Goal: Task Accomplishment & Management: Manage account settings

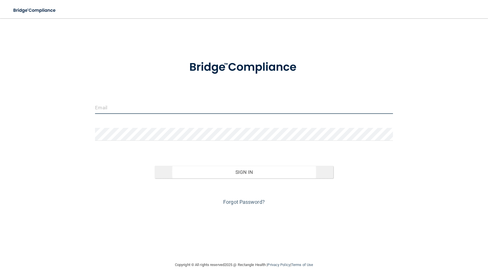
type input "[EMAIL_ADDRESS][DOMAIN_NAME]"
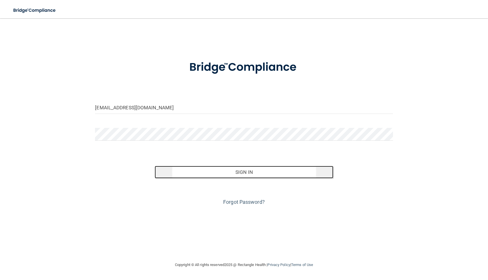
click at [237, 176] on button "Sign In" at bounding box center [244, 172] width 179 height 13
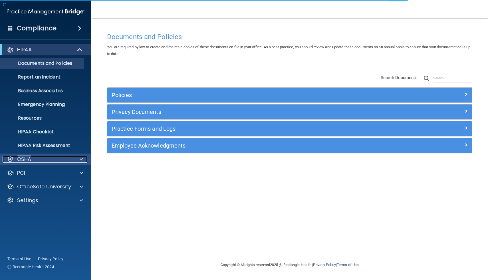
click at [48, 158] on div "OSHA" at bounding box center [38, 159] width 71 height 7
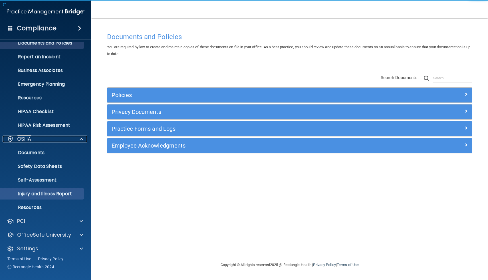
scroll to position [25, 0]
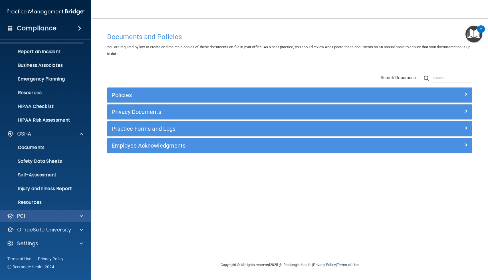
click at [41, 211] on div "PCI" at bounding box center [46, 215] width 92 height 11
click at [47, 218] on div "PCI" at bounding box center [38, 216] width 71 height 7
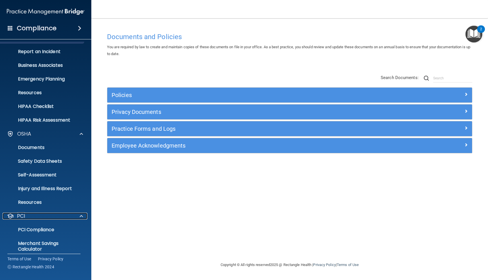
scroll to position [59, 0]
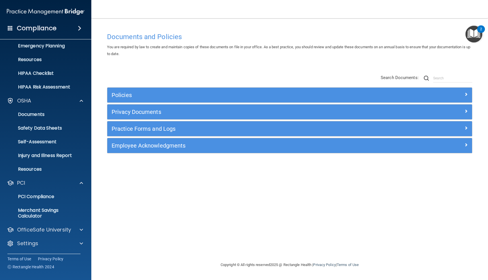
click at [47, 237] on div "HIPAA Documents and Policies Report an Incident Business Associates Emergency P…" at bounding box center [46, 118] width 92 height 271
click at [47, 240] on div "Settings" at bounding box center [38, 243] width 71 height 7
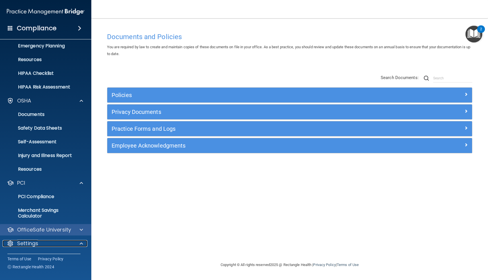
scroll to position [113, 0]
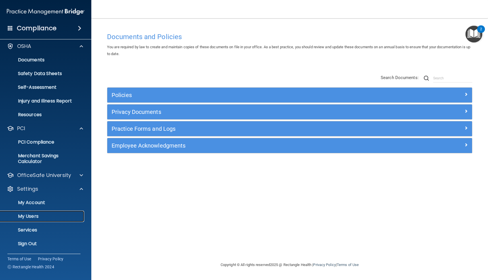
click at [33, 219] on link "My Users" at bounding box center [39, 216] width 90 height 11
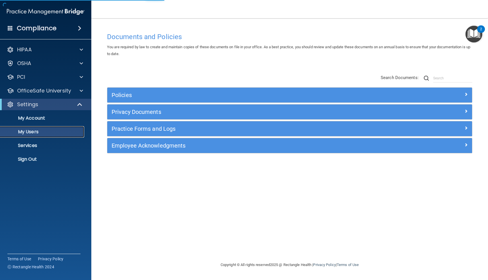
select select "20"
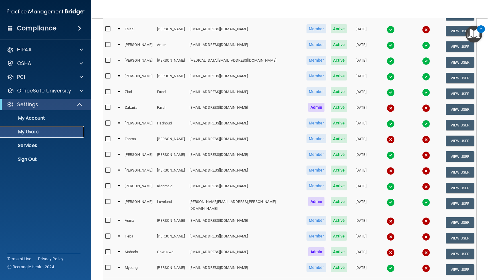
scroll to position [103, 0]
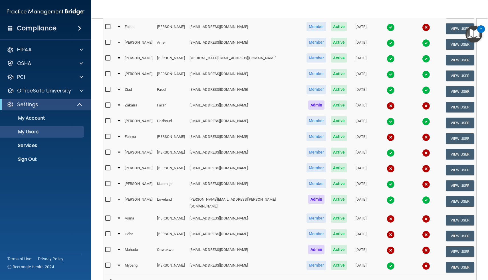
click at [120, 199] on div at bounding box center [119, 200] width 2 height 2
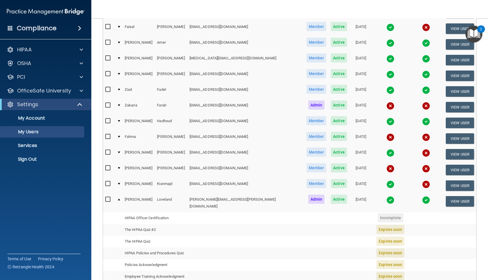
scroll to position [218, 0]
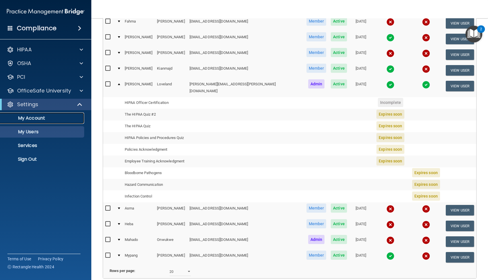
click at [41, 121] on p "My Account" at bounding box center [43, 118] width 78 height 6
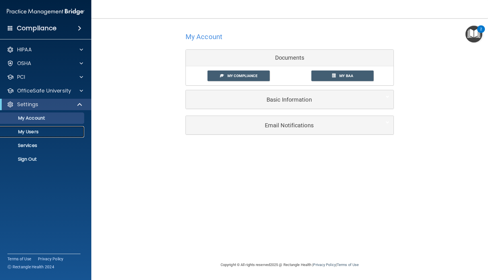
click at [37, 137] on link "My Users" at bounding box center [39, 131] width 90 height 11
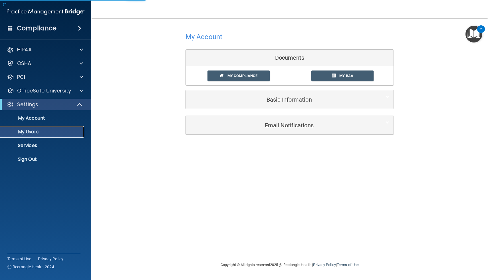
select select "20"
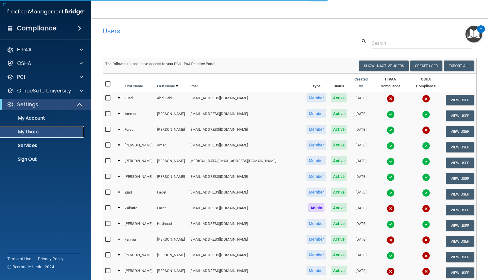
scroll to position [161, 0]
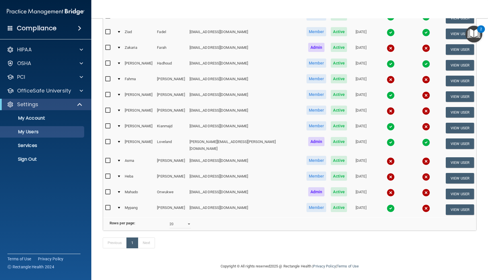
click at [120, 141] on div at bounding box center [119, 142] width 2 height 2
click at [109, 140] on input "checkbox" at bounding box center [108, 142] width 7 height 5
checkbox input "true"
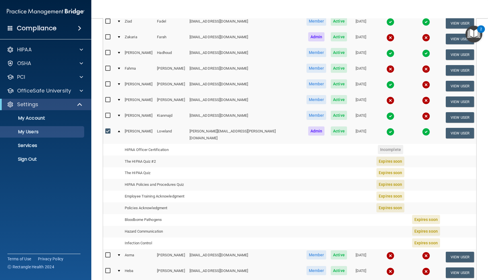
scroll to position [83, 0]
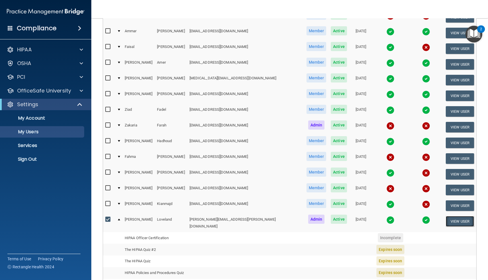
click at [458, 216] on button "View User" at bounding box center [460, 221] width 28 height 11
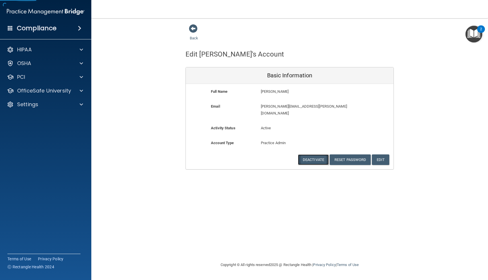
click at [320, 154] on button "Deactivate" at bounding box center [313, 159] width 31 height 11
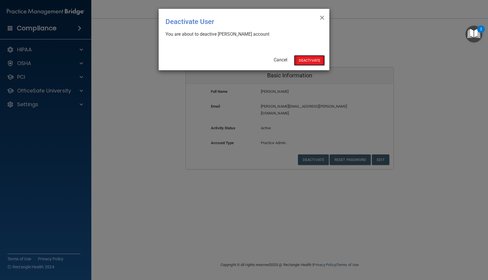
click at [308, 64] on button "Deactivate" at bounding box center [309, 60] width 31 height 11
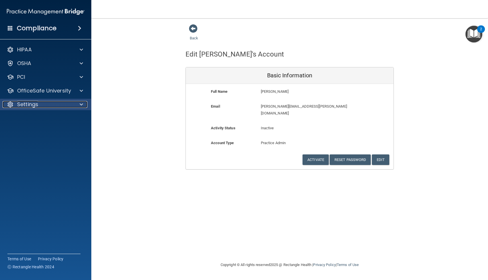
click at [36, 104] on p "Settings" at bounding box center [27, 104] width 21 height 7
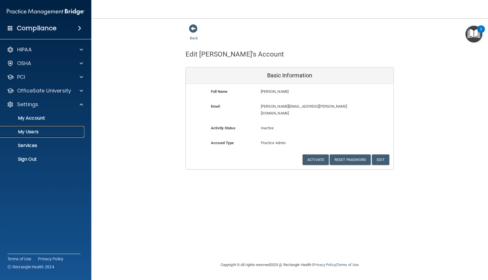
click at [40, 133] on p "My Users" at bounding box center [43, 132] width 78 height 6
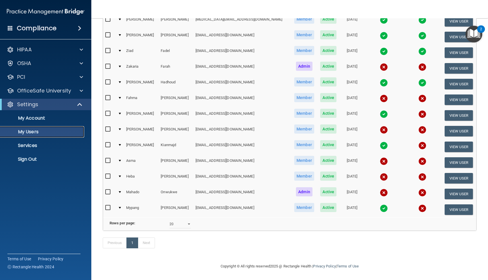
scroll to position [145, 0]
click at [184, 220] on select "10 20 30 40 all" at bounding box center [180, 224] width 21 height 9
select select "17"
click at [170, 220] on select "10 20 30 40 all" at bounding box center [180, 224] width 21 height 9
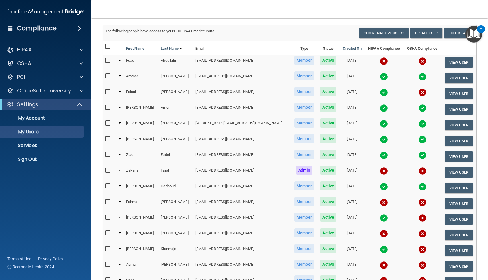
scroll to position [40, 0]
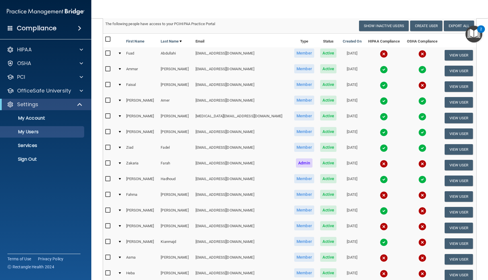
click at [124, 194] on td at bounding box center [120, 197] width 8 height 16
click at [121, 194] on div at bounding box center [120, 195] width 2 height 2
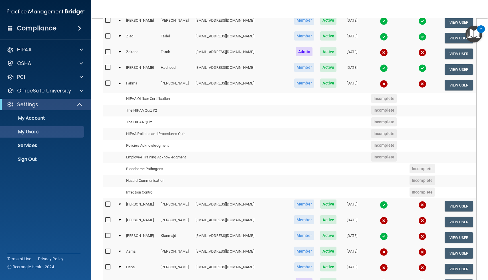
scroll to position [251, 0]
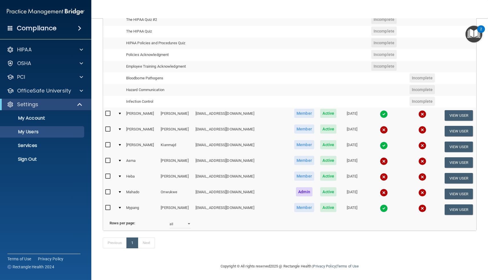
click at [122, 170] on td at bounding box center [120, 178] width 8 height 16
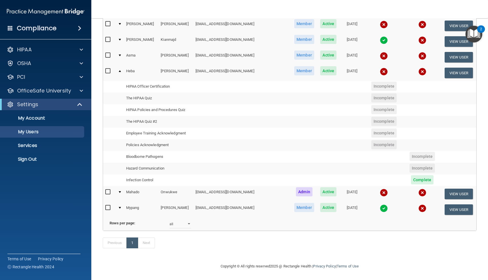
scroll to position [243, 0]
click at [446, 73] on button "View User" at bounding box center [459, 73] width 28 height 11
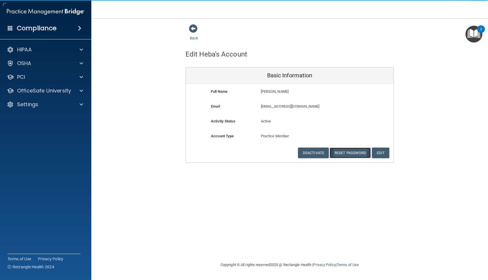
click at [358, 155] on button "Reset Password" at bounding box center [350, 153] width 41 height 11
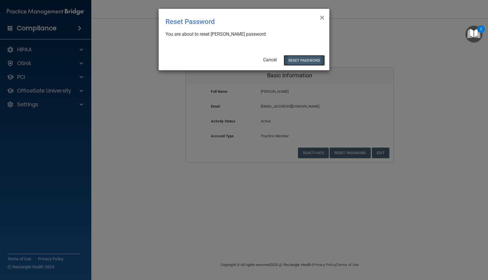
click at [309, 64] on button "Reset Password" at bounding box center [304, 60] width 41 height 11
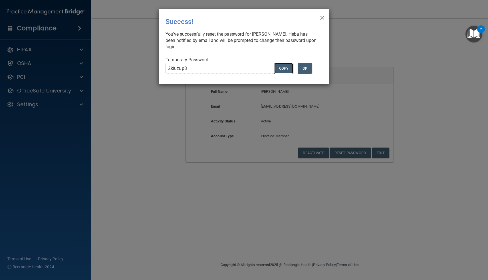
click at [284, 71] on button "COPY" at bounding box center [283, 68] width 19 height 11
click at [309, 65] on button "OK" at bounding box center [305, 68] width 14 height 11
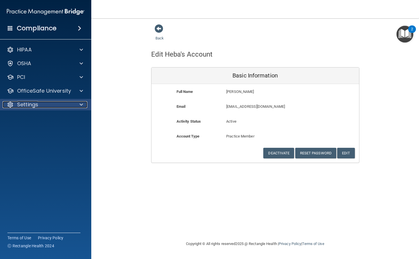
click at [34, 102] on p "Settings" at bounding box center [27, 104] width 21 height 7
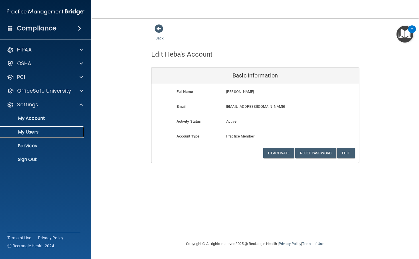
click at [40, 132] on p "My Users" at bounding box center [43, 132] width 78 height 6
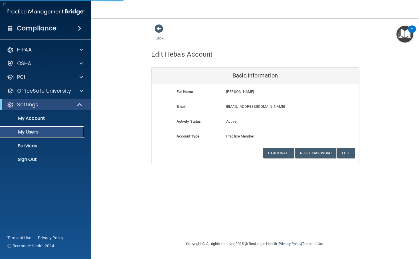
select select "20"
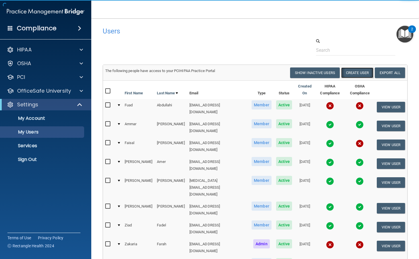
click at [349, 70] on button "Create User" at bounding box center [357, 72] width 32 height 11
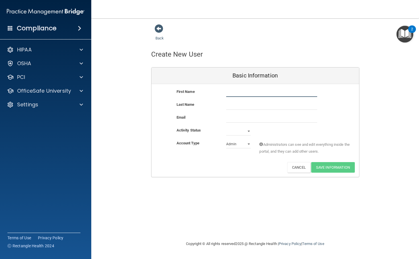
click at [238, 95] on input "text" at bounding box center [271, 92] width 91 height 9
paste input "Abdirahman Mohamud"
drag, startPoint x: 247, startPoint y: 92, endPoint x: 279, endPoint y: 92, distance: 32.0
click at [279, 92] on input "Abdirahman Mohamud" at bounding box center [271, 92] width 91 height 9
type input "[PERSON_NAME]"
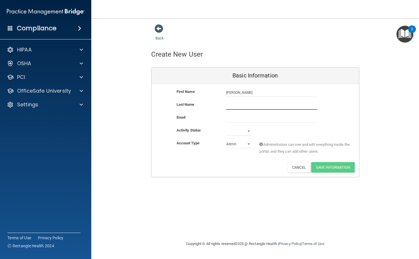
click at [241, 108] on input "text" at bounding box center [271, 105] width 91 height 9
paste input "[PERSON_NAME]"
type input "[PERSON_NAME]"
click at [246, 119] on input "email" at bounding box center [271, 118] width 91 height 9
paste input "[EMAIL_ADDRESS][DOMAIN_NAME]"
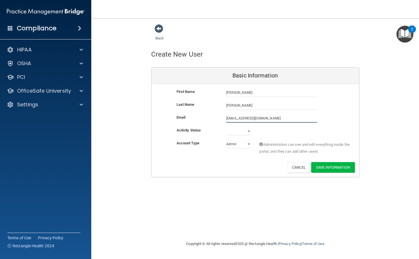
type input "[EMAIL_ADDRESS][DOMAIN_NAME]"
click at [234, 144] on select "Admin Member" at bounding box center [238, 144] width 25 height 9
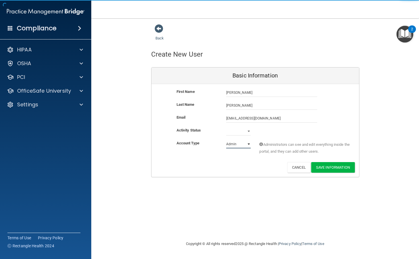
select select "practice_member"
click at [226, 140] on select "Admin Member" at bounding box center [238, 144] width 25 height 9
click at [237, 133] on select "Active Inactive" at bounding box center [238, 131] width 25 height 9
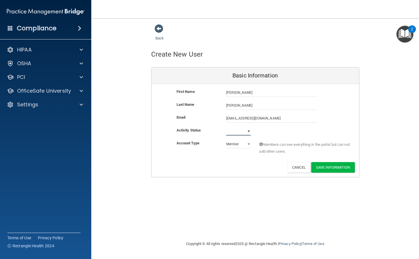
select select "active"
click at [226, 127] on select "Active Inactive" at bounding box center [238, 131] width 25 height 9
click at [241, 184] on div "Back Create New User Basic Information First Name Abdirahman Mohamud Abdirahman…" at bounding box center [255, 129] width 305 height 210
click at [329, 167] on button "Save Information" at bounding box center [333, 167] width 44 height 11
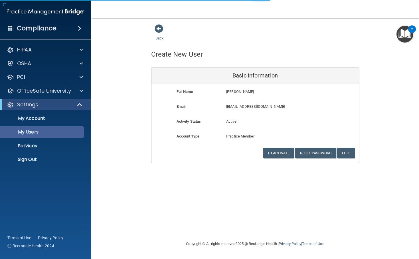
select select "20"
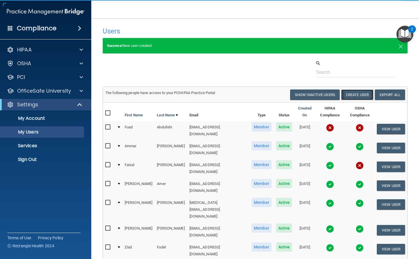
click at [357, 97] on button "Create User" at bounding box center [357, 94] width 32 height 11
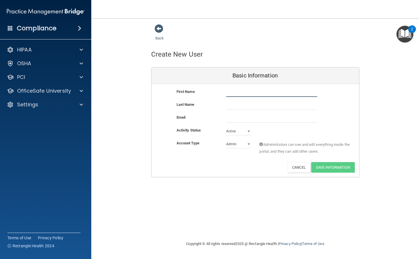
click at [226, 96] on input "text" at bounding box center [271, 92] width 91 height 9
paste input "Mustafa Hussen"
drag, startPoint x: 240, startPoint y: 92, endPoint x: 261, endPoint y: 91, distance: 21.8
click at [261, 91] on input "Mustafa Hussen" at bounding box center [271, 92] width 91 height 9
click at [247, 92] on input "Mustafa Hussen" at bounding box center [271, 92] width 91 height 9
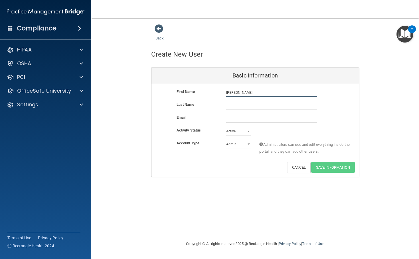
click at [247, 92] on input "Mustafa Hussen" at bounding box center [271, 92] width 91 height 9
type input "[PERSON_NAME]"
click at [243, 104] on input "text" at bounding box center [271, 105] width 91 height 9
paste input "[PERSON_NAME]"
click at [227, 106] on input "[PERSON_NAME]" at bounding box center [271, 105] width 91 height 9
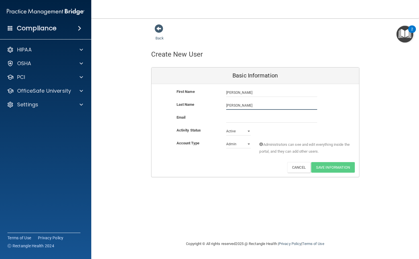
type input "[PERSON_NAME]"
click at [260, 118] on input "email" at bounding box center [271, 118] width 91 height 9
paste input "Mustafahussen2020@gmail.com"
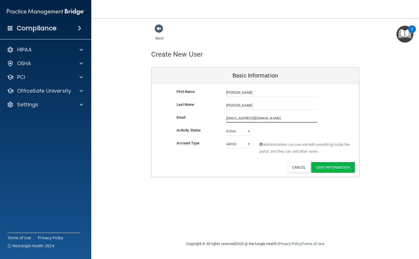
type input "Mustafahussen2020@gmail.com"
click at [244, 145] on select "Admin Member" at bounding box center [238, 144] width 25 height 9
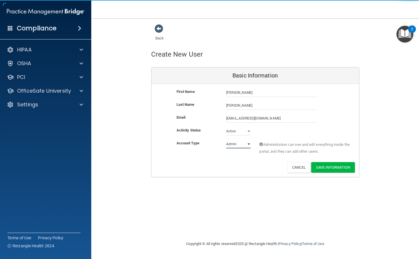
select select "practice_member"
click at [226, 140] on select "Admin Member" at bounding box center [238, 144] width 25 height 9
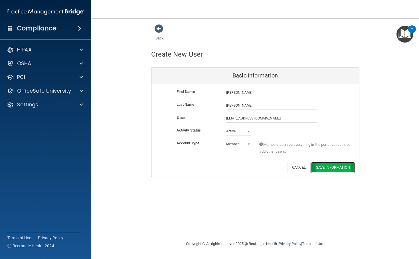
click at [328, 164] on button "Save Information" at bounding box center [333, 167] width 44 height 11
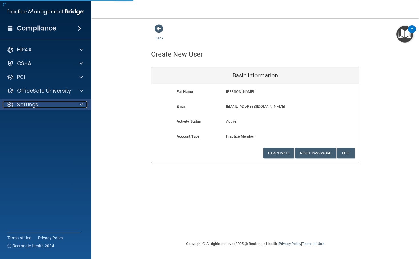
click at [62, 101] on div "Settings" at bounding box center [38, 104] width 71 height 7
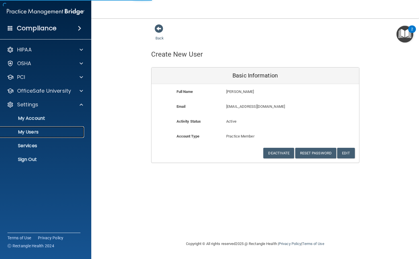
click at [56, 130] on p "My Users" at bounding box center [43, 132] width 78 height 6
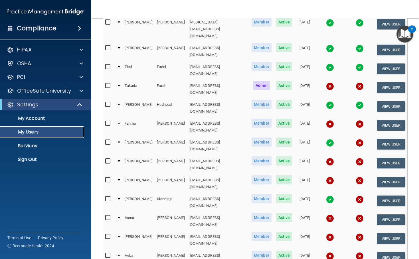
scroll to position [186, 0]
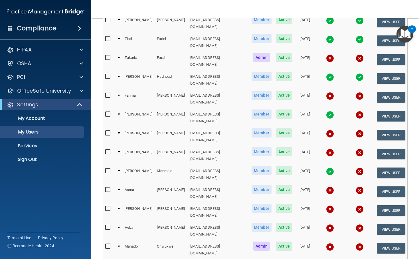
select select "19"
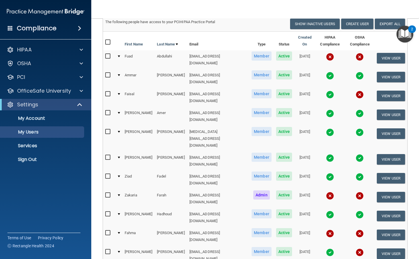
scroll to position [2, 0]
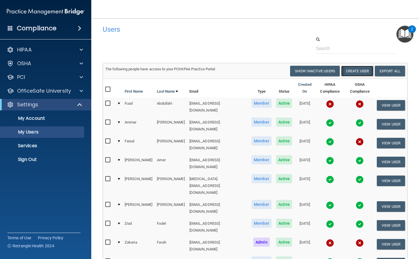
click at [355, 69] on button "Create User" at bounding box center [357, 71] width 32 height 11
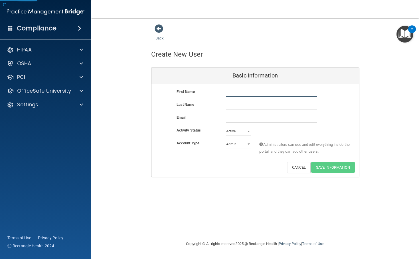
click at [244, 93] on input "text" at bounding box center [271, 92] width 91 height 9
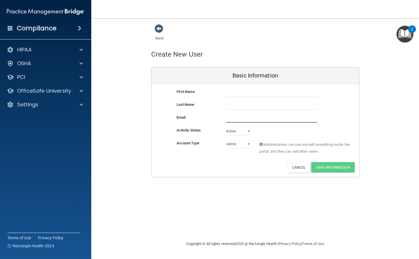
click at [240, 118] on input "email" at bounding box center [271, 118] width 91 height 9
paste input "[EMAIL_ADDRESS][DOMAIN_NAME]"
type input "[EMAIL_ADDRESS][DOMAIN_NAME]"
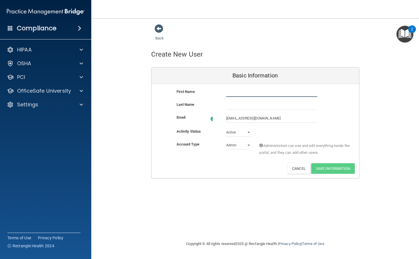
click at [237, 96] on input "text" at bounding box center [271, 92] width 91 height 9
paste input "[PERSON_NAME]"
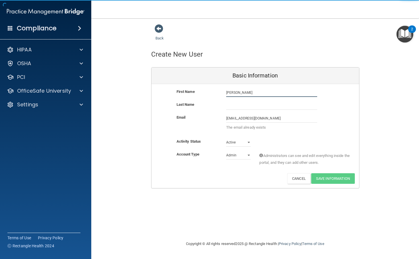
type input "[PERSON_NAME]"
click at [236, 108] on input "text" at bounding box center [271, 105] width 91 height 9
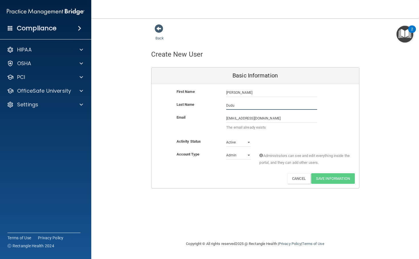
type input "Dudu"
click at [239, 152] on select "Admin Member" at bounding box center [238, 155] width 25 height 9
select select "practice_member"
click at [226, 151] on select "Admin Member" at bounding box center [238, 155] width 25 height 9
click at [160, 34] on div "Back" at bounding box center [168, 33] width 35 height 18
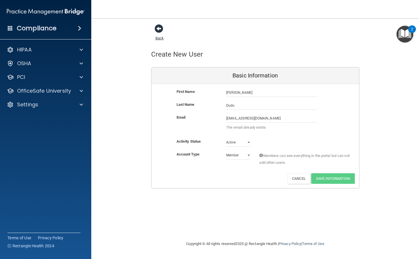
click at [160, 36] on link "Back" at bounding box center [160, 34] width 8 height 11
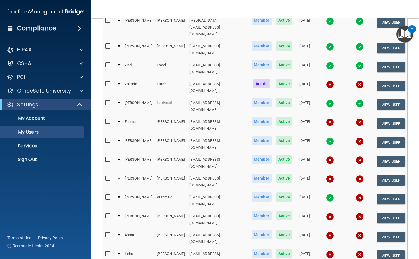
scroll to position [160, 0]
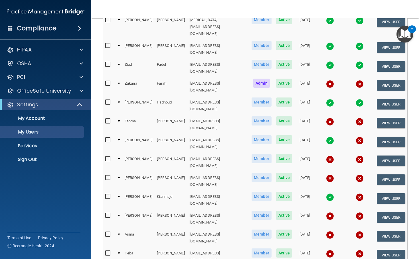
select select "40"
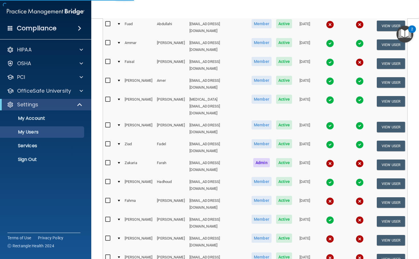
select select "40"
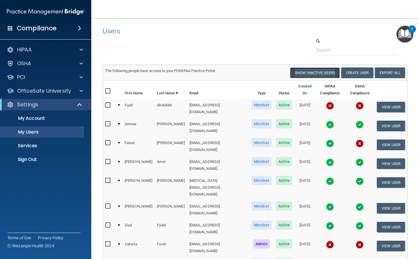
click at [316, 73] on button "Show Inactive Users" at bounding box center [315, 72] width 50 height 11
select select "40"
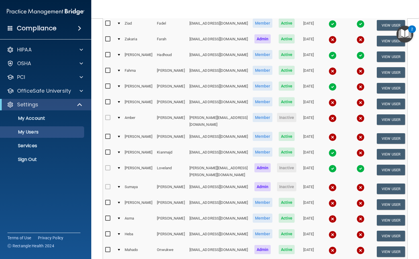
scroll to position [192, 0]
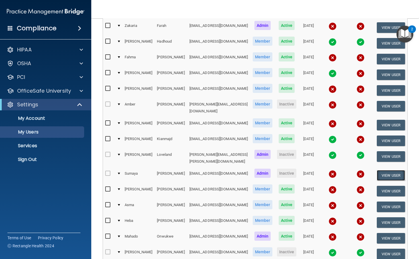
click at [380, 170] on button "View User" at bounding box center [391, 175] width 28 height 11
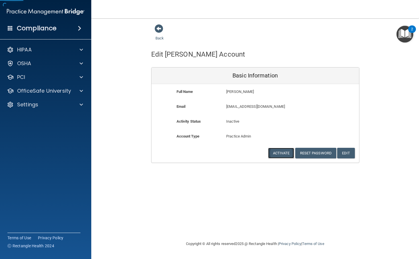
click at [289, 155] on button "Activate" at bounding box center [281, 153] width 26 height 11
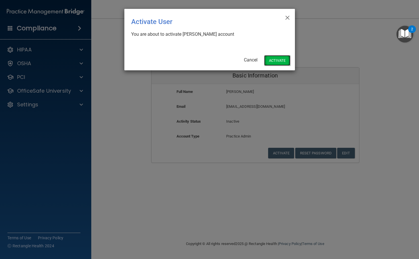
click at [272, 61] on button "Activate" at bounding box center [277, 60] width 26 height 11
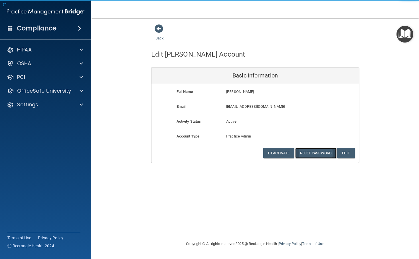
click at [316, 155] on button "Reset Password" at bounding box center [315, 153] width 41 height 11
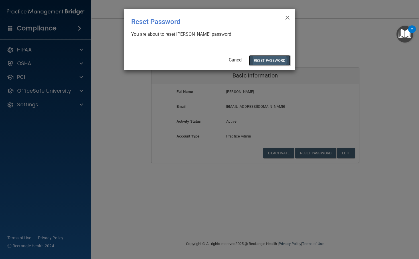
click at [272, 61] on button "Reset Password" at bounding box center [269, 60] width 41 height 11
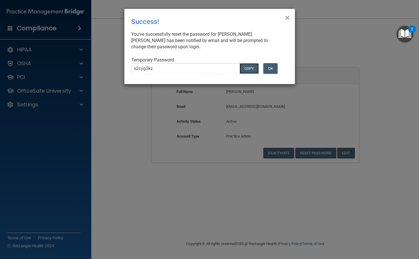
click at [250, 69] on button "COPY" at bounding box center [249, 68] width 19 height 11
click at [268, 69] on button "OK" at bounding box center [270, 68] width 14 height 11
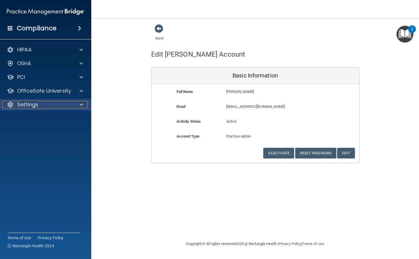
click at [55, 107] on div "Settings" at bounding box center [38, 104] width 71 height 7
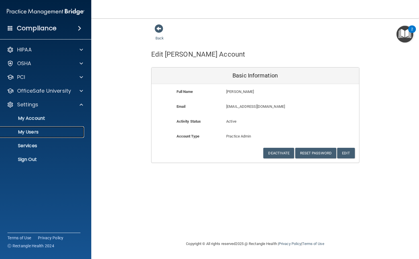
click at [39, 132] on p "My Users" at bounding box center [43, 132] width 78 height 6
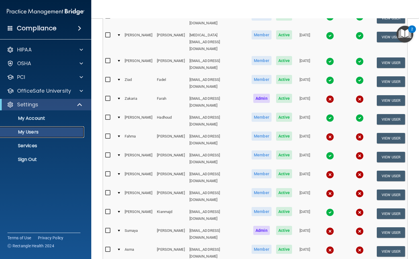
scroll to position [182, 0]
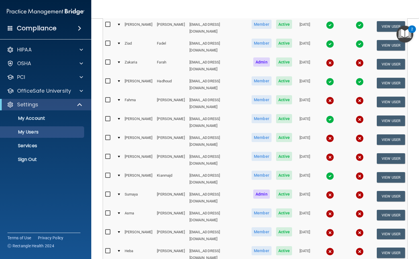
select select "40"
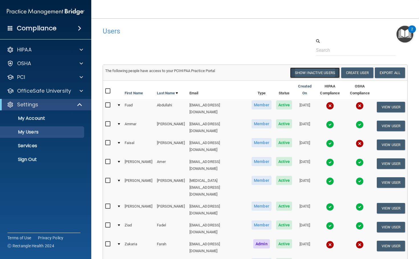
click at [314, 74] on button "Show Inactive Users" at bounding box center [315, 72] width 50 height 11
select select "40"
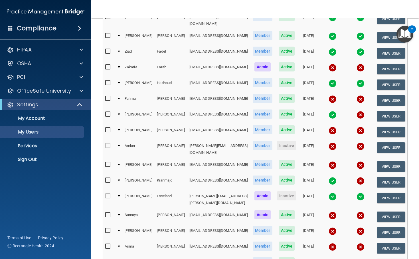
scroll to position [158, 0]
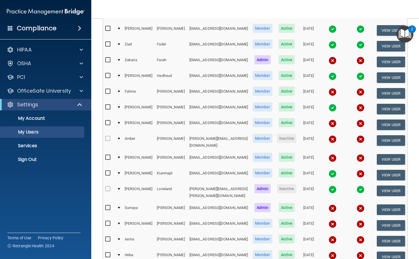
click at [120, 103] on td at bounding box center [119, 109] width 8 height 16
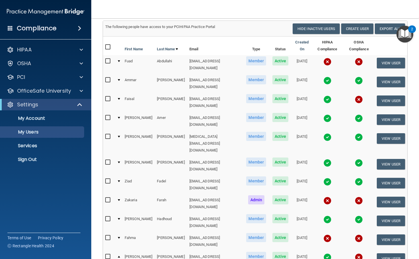
scroll to position [0, 0]
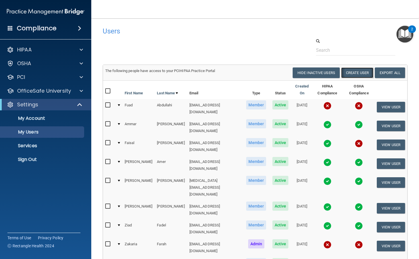
click at [348, 74] on button "Create User" at bounding box center [357, 72] width 32 height 11
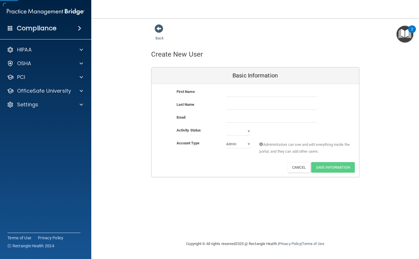
click at [257, 98] on div "First Name" at bounding box center [256, 94] width 208 height 13
click at [258, 93] on input "text" at bounding box center [271, 92] width 91 height 9
type input "[PERSON_NAME]"
click at [234, 93] on input "[PERSON_NAME]" at bounding box center [271, 92] width 91 height 9
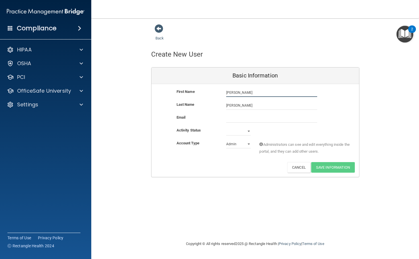
click at [234, 93] on input "[PERSON_NAME]" at bounding box center [271, 92] width 91 height 9
paste input "[PERSON_NAME]"
type input "[PERSON_NAME]"
click at [235, 108] on input "[PERSON_NAME]" at bounding box center [271, 105] width 91 height 9
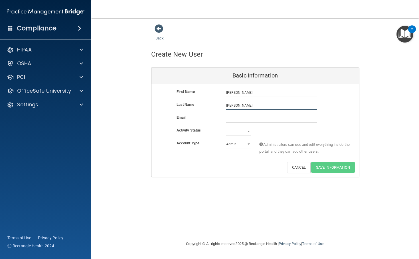
paste input "otta"
type input "[PERSON_NAME]"
click at [230, 120] on input "email" at bounding box center [271, 118] width 91 height 9
paste input "[EMAIL_ADDRESS][DOMAIN_NAME]"
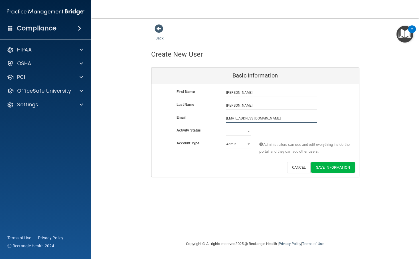
type input "[EMAIL_ADDRESS][DOMAIN_NAME]"
click at [244, 142] on select "Admin Member" at bounding box center [238, 144] width 25 height 9
select select "practice_member"
click at [226, 140] on select "Admin Member" at bounding box center [238, 144] width 25 height 9
click at [243, 134] on select "Active Inactive" at bounding box center [238, 131] width 25 height 9
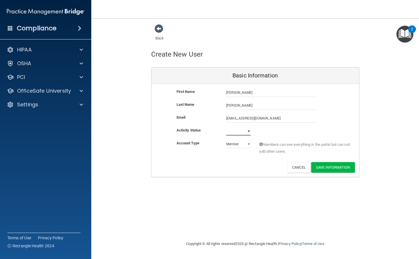
select select "active"
click at [226, 127] on select "Active Inactive" at bounding box center [238, 131] width 25 height 9
click at [334, 165] on button "Save Information" at bounding box center [333, 167] width 44 height 11
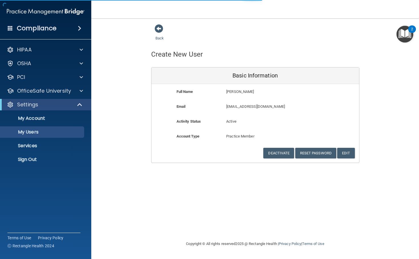
select select "20"
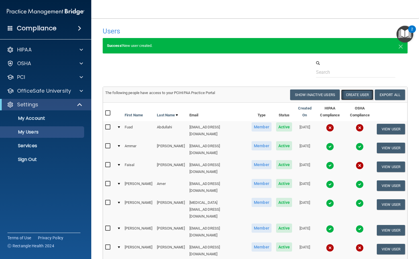
click at [357, 98] on button "Create User" at bounding box center [357, 94] width 32 height 11
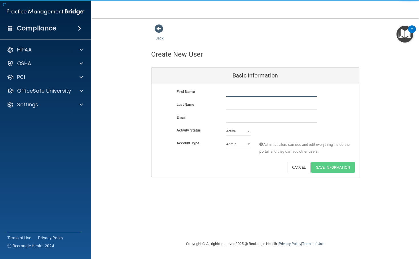
click at [255, 94] on input "text" at bounding box center [271, 92] width 91 height 9
paste input "[PERSON_NAME]"
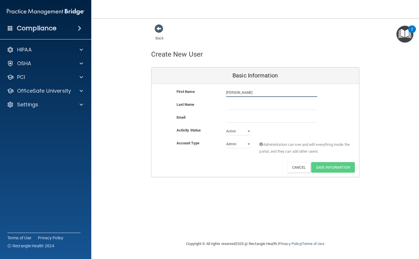
drag, startPoint x: 234, startPoint y: 93, endPoint x: 262, endPoint y: 94, distance: 28.6
click at [262, 94] on input "[PERSON_NAME]" at bounding box center [271, 92] width 91 height 9
type input "[PERSON_NAME]"
click at [242, 105] on input "text" at bounding box center [271, 105] width 91 height 9
paste input "[PERSON_NAME]"
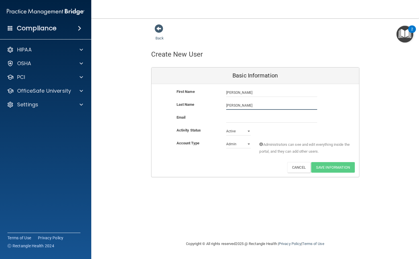
type input "[PERSON_NAME]"
click at [238, 119] on input "email" at bounding box center [271, 118] width 91 height 9
paste input "[EMAIL_ADDRESS][DOMAIN_NAME]"
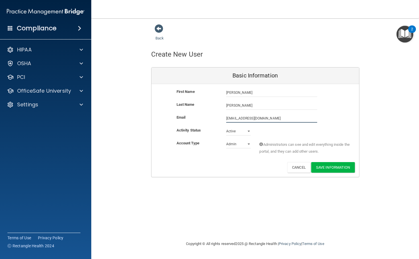
type input "[EMAIL_ADDRESS][DOMAIN_NAME]"
click at [235, 143] on select "Admin Member" at bounding box center [238, 144] width 25 height 9
select select "practice_member"
click at [226, 140] on select "Admin Member" at bounding box center [238, 144] width 25 height 9
click at [341, 168] on button "Save Information" at bounding box center [333, 167] width 44 height 11
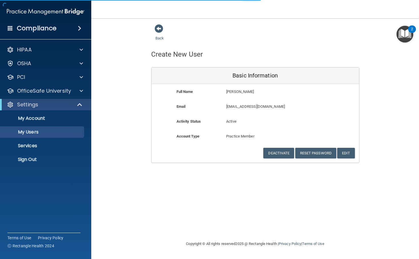
select select "20"
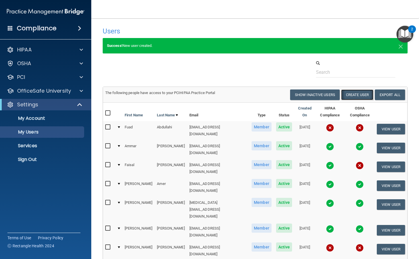
click at [358, 96] on button "Create User" at bounding box center [357, 94] width 32 height 11
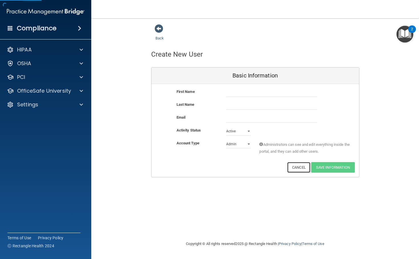
click at [300, 170] on button "Cancel" at bounding box center [298, 167] width 23 height 11
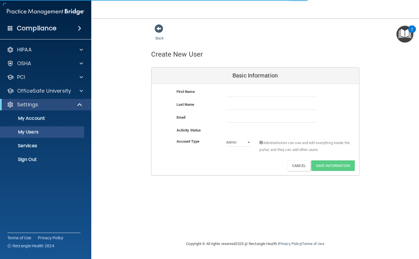
select select "20"
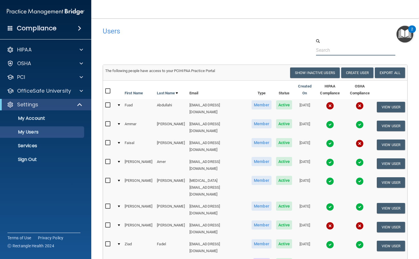
click at [323, 51] on input "text" at bounding box center [355, 50] width 79 height 11
paste input "[EMAIL_ADDRESS][DOMAIN_NAME]"
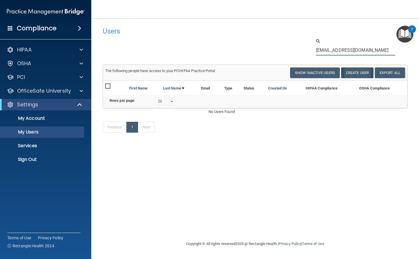
type input "[EMAIL_ADDRESS][DOMAIN_NAME]"
click at [364, 73] on button "Create User" at bounding box center [357, 72] width 32 height 11
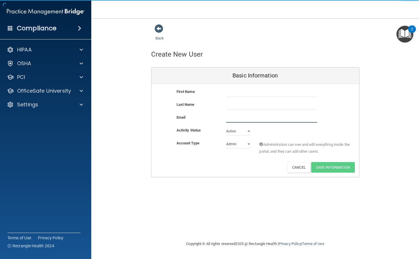
click at [238, 118] on input "email" at bounding box center [271, 118] width 91 height 9
paste input "[EMAIL_ADDRESS][DOMAIN_NAME]"
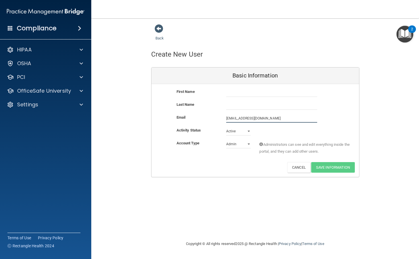
type input "[EMAIL_ADDRESS][DOMAIN_NAME]"
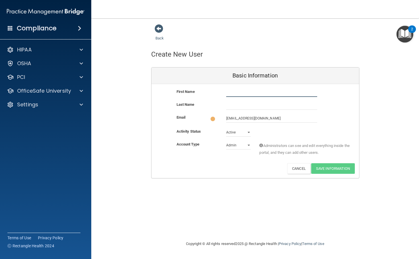
click at [233, 95] on input "text" at bounding box center [271, 92] width 91 height 9
paste input "[PERSON_NAME]"
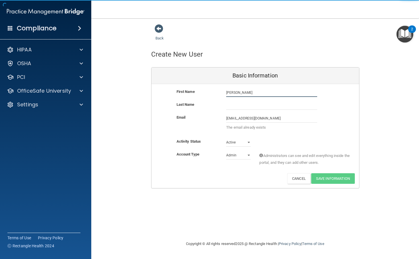
type input "[PERSON_NAME]"
click at [232, 107] on input "text" at bounding box center [271, 105] width 91 height 9
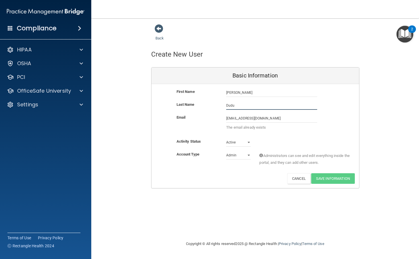
type input "Dudu"
click at [237, 156] on select "Admin Member" at bounding box center [238, 155] width 25 height 9
select select "practice_member"
click at [226, 151] on select "Admin Member" at bounding box center [238, 155] width 25 height 9
